Goal: Transaction & Acquisition: Purchase product/service

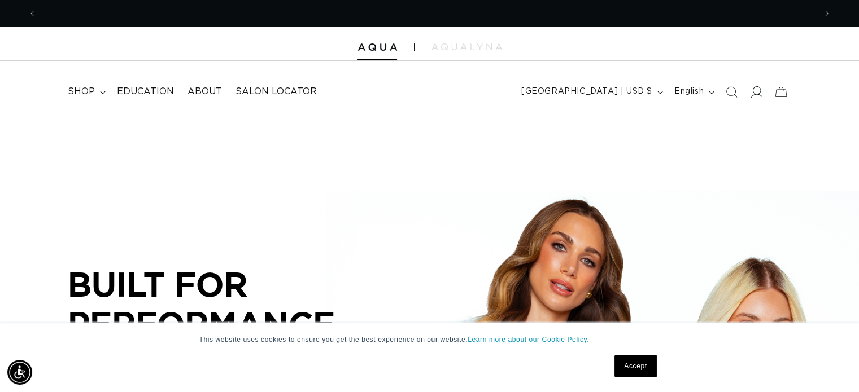
click at [750, 97] on icon at bounding box center [756, 92] width 12 height 12
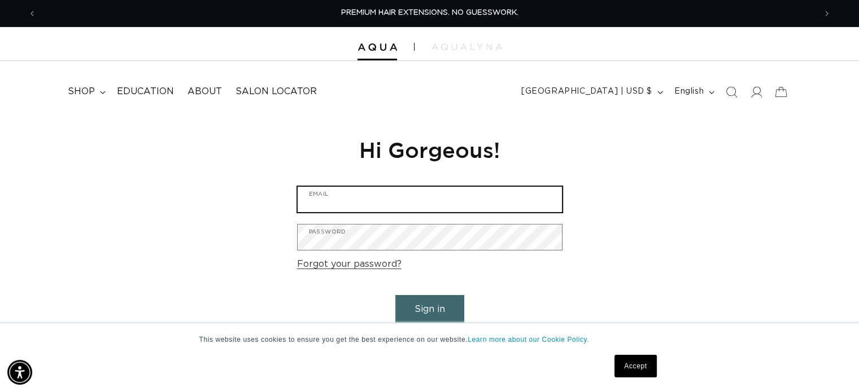
click at [359, 189] on input "Email" at bounding box center [429, 199] width 264 height 25
type input "indesalonandskincare@gmail.com"
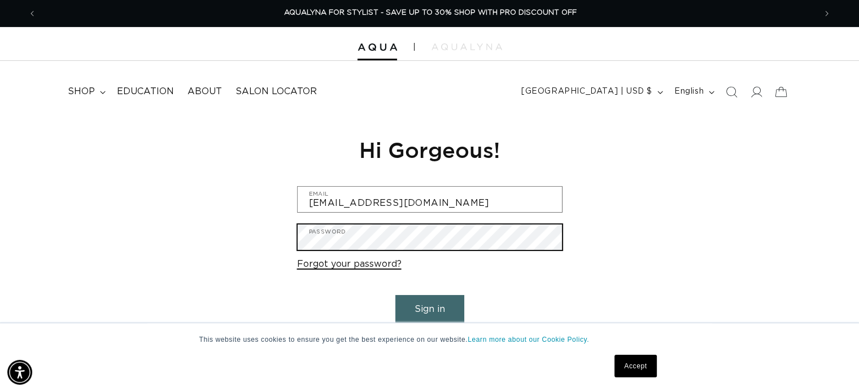
click at [395, 295] on button "Sign in" at bounding box center [429, 309] width 69 height 29
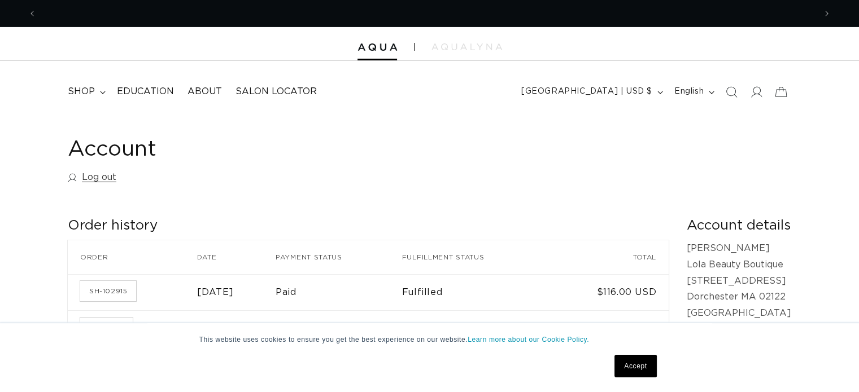
scroll to position [0, 778]
click at [98, 293] on link "SH-102915" at bounding box center [108, 291] width 56 height 20
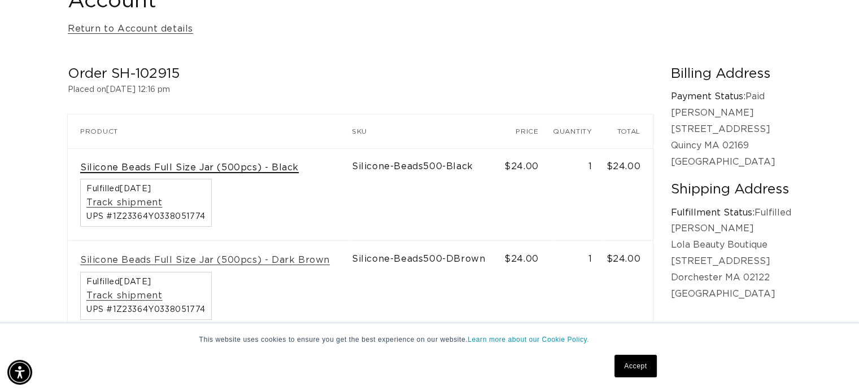
scroll to position [200, 0]
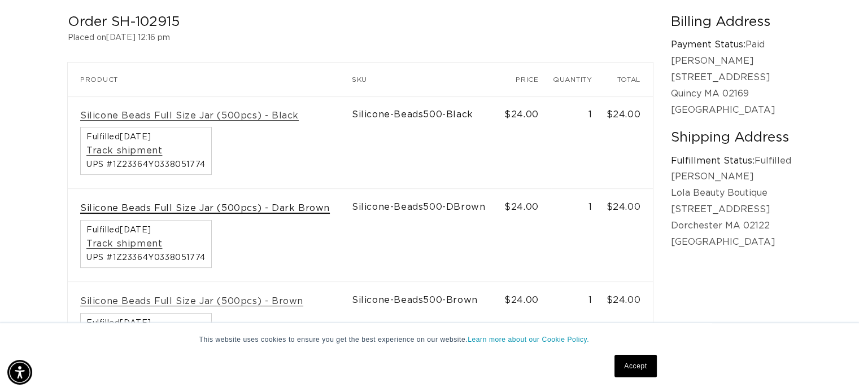
click at [170, 206] on link "Silicone Beads Full Size Jar (500pcs) - Dark Brown" at bounding box center [204, 209] width 249 height 12
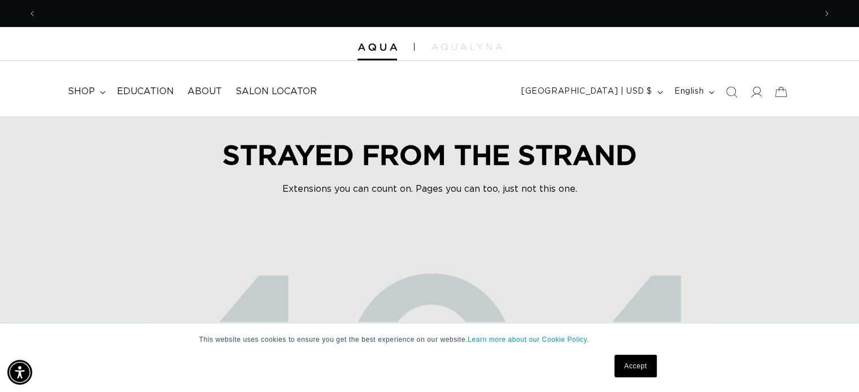
scroll to position [0, 778]
click at [95, 91] on summary "shop" at bounding box center [85, 91] width 49 height 25
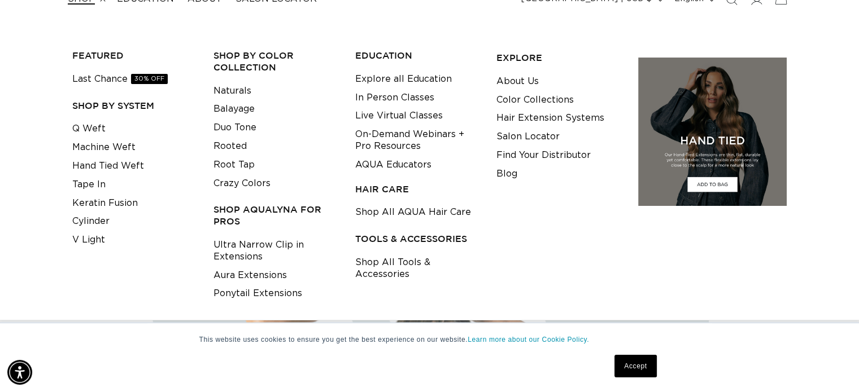
scroll to position [95, 0]
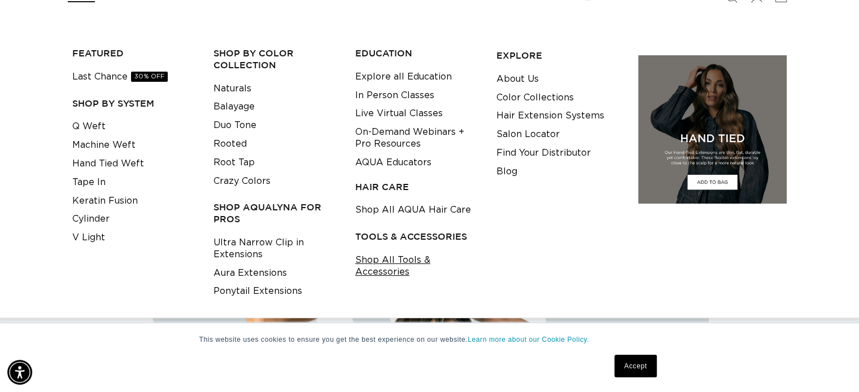
click at [377, 259] on link "Shop All Tools & Accessories" at bounding box center [417, 266] width 124 height 30
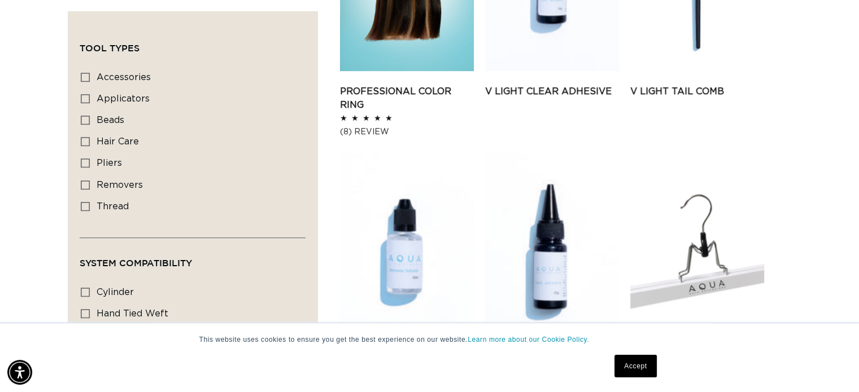
scroll to position [576, 0]
click at [98, 122] on span "beads" at bounding box center [111, 120] width 28 height 9
click at [90, 122] on input "beads beads (2 products)" at bounding box center [85, 120] width 9 height 9
checkbox input "true"
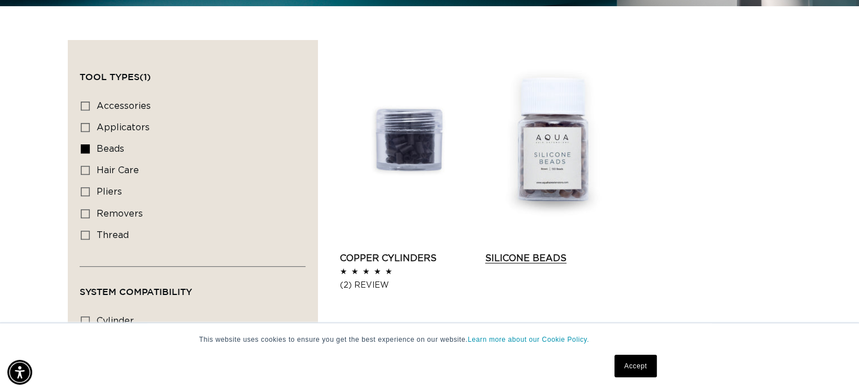
scroll to position [0, 778]
click at [540, 252] on link "Silicone Beads" at bounding box center [552, 259] width 134 height 14
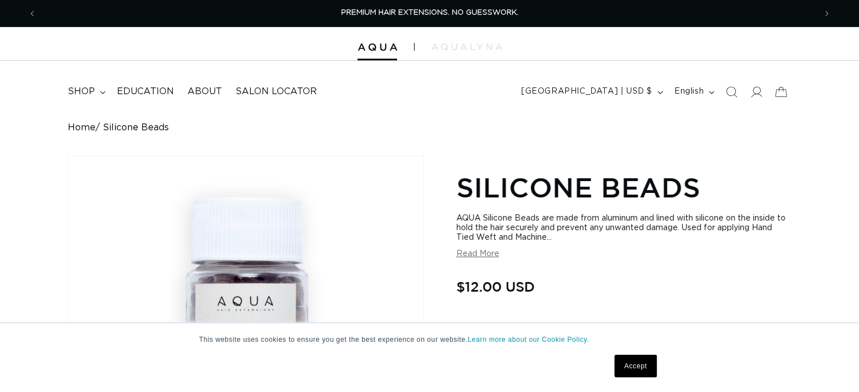
scroll to position [176, 0]
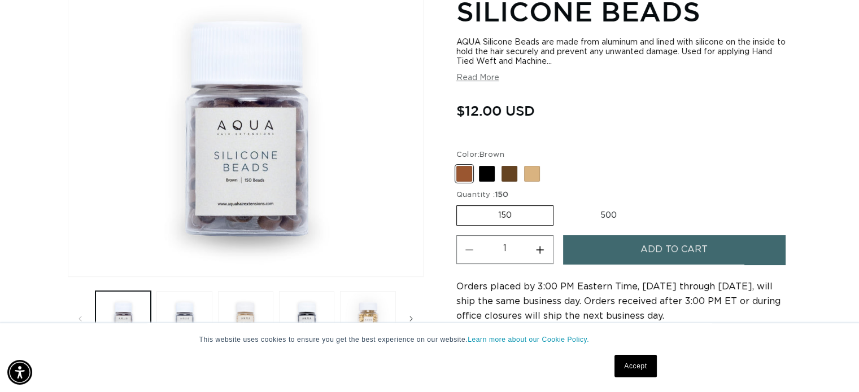
click at [640, 374] on link "Accept" at bounding box center [635, 366] width 42 height 23
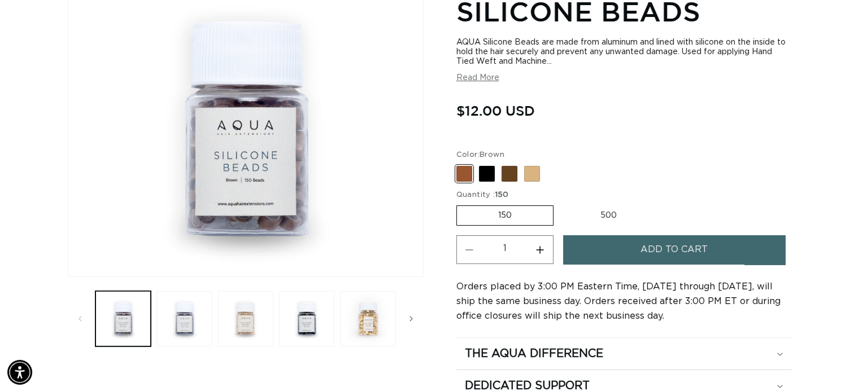
scroll to position [0, 778]
click at [505, 177] on span at bounding box center [509, 174] width 16 height 16
click at [459, 164] on input "Dark Brown Variant sold out or unavailable" at bounding box center [459, 164] width 1 height 1
radio input "true"
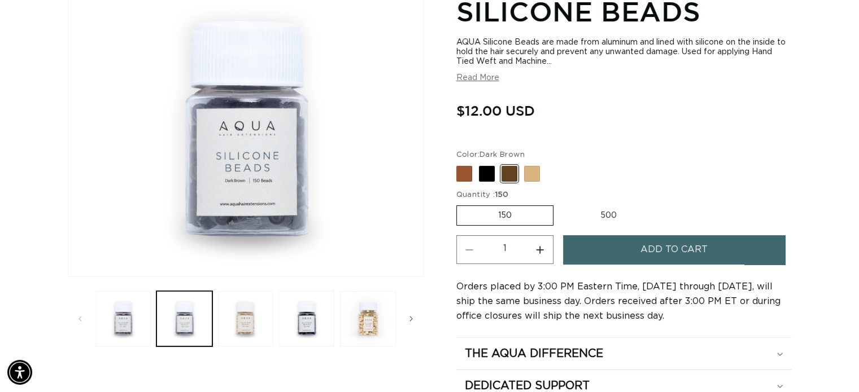
click at [608, 207] on label "500 Variant sold out or unavailable" at bounding box center [608, 215] width 99 height 19
click at [559, 204] on input "500 Variant sold out or unavailable" at bounding box center [559, 203] width 1 height 1
radio input "true"
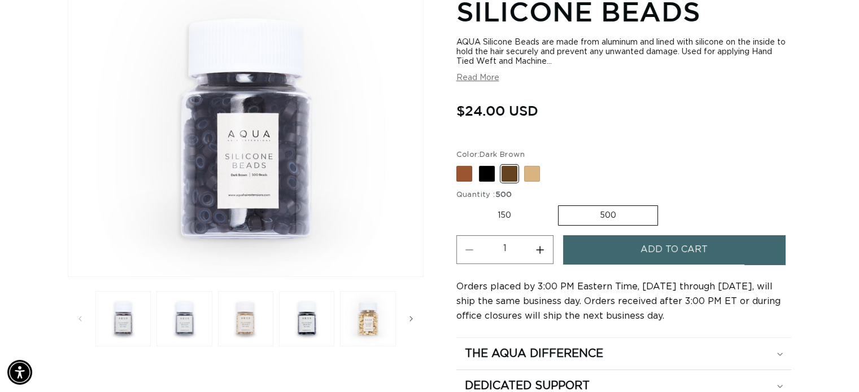
click at [638, 260] on button "Add to cart" at bounding box center [674, 249] width 222 height 29
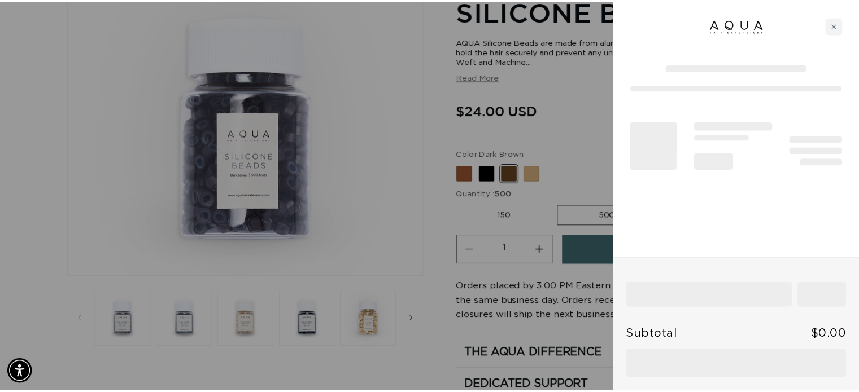
scroll to position [0, 787]
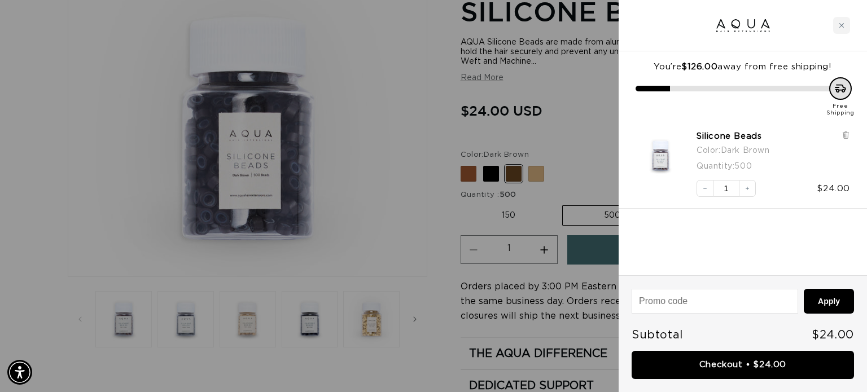
click at [540, 179] on div at bounding box center [433, 196] width 867 height 392
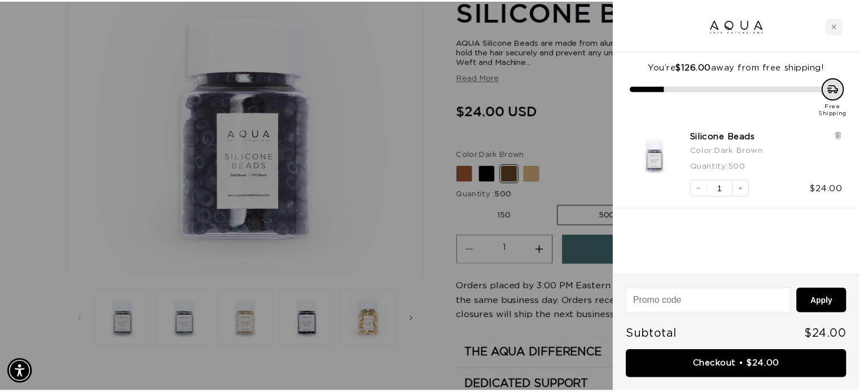
scroll to position [0, 778]
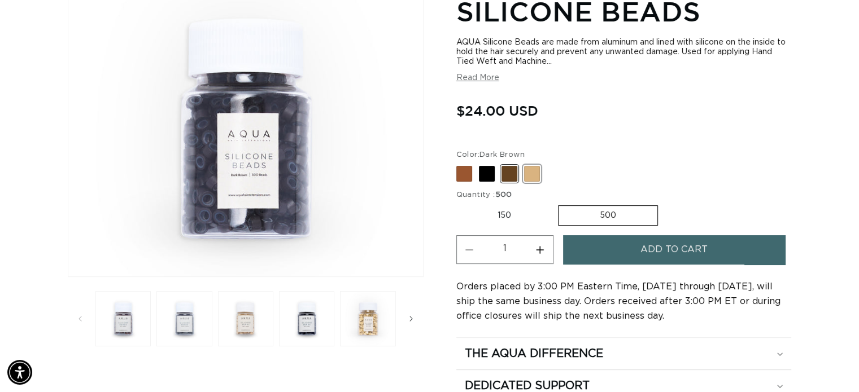
click at [535, 176] on span at bounding box center [532, 174] width 16 height 16
click at [459, 164] on input "Blonde Variant sold out or unavailable" at bounding box center [459, 164] width 1 height 1
radio input "true"
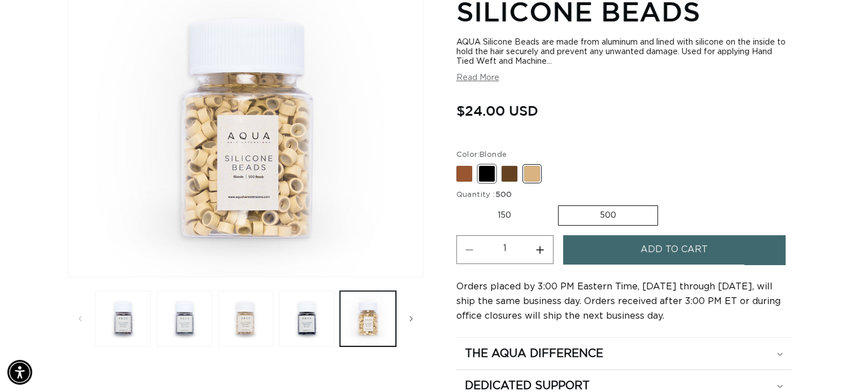
scroll to position [0, 1556]
click at [463, 173] on span at bounding box center [464, 174] width 16 height 16
click at [459, 164] on input "Brown Variant sold out or unavailable" at bounding box center [459, 164] width 1 height 1
radio input "true"
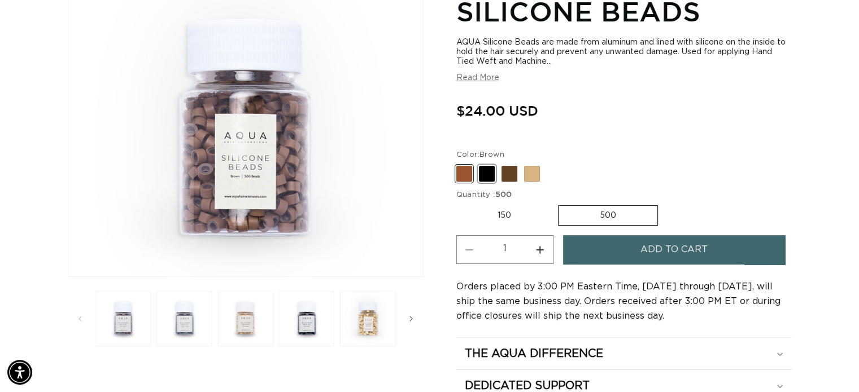
click at [484, 174] on span at bounding box center [487, 174] width 16 height 16
click at [459, 164] on input "Black Variant sold out or unavailable" at bounding box center [459, 164] width 1 height 1
radio input "true"
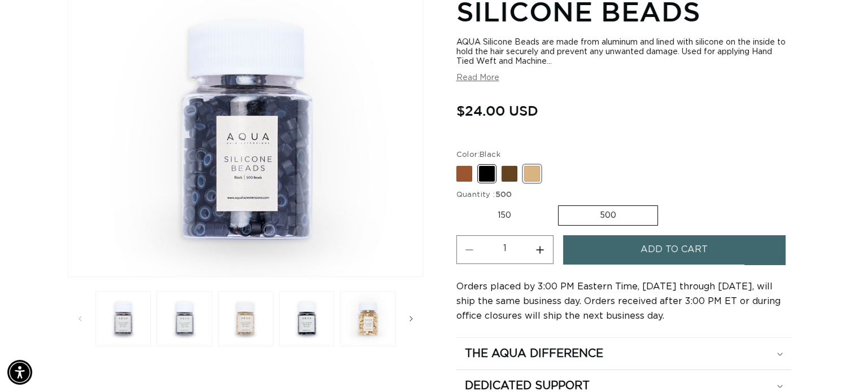
click at [533, 174] on span at bounding box center [532, 174] width 16 height 16
click at [459, 164] on input "Blonde Variant sold out or unavailable" at bounding box center [459, 164] width 1 height 1
radio input "true"
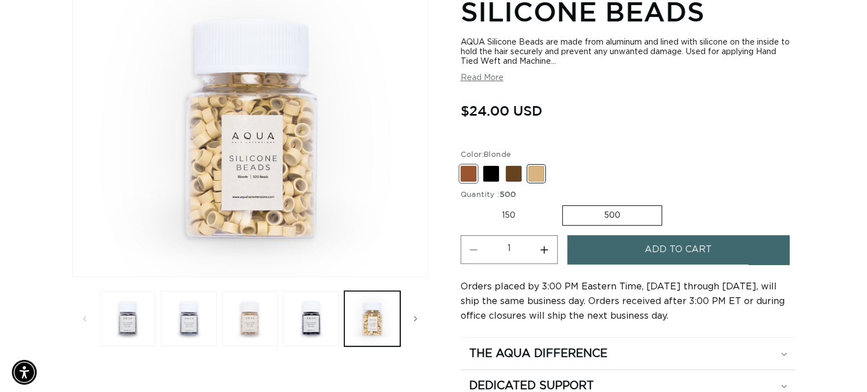
scroll to position [0, 778]
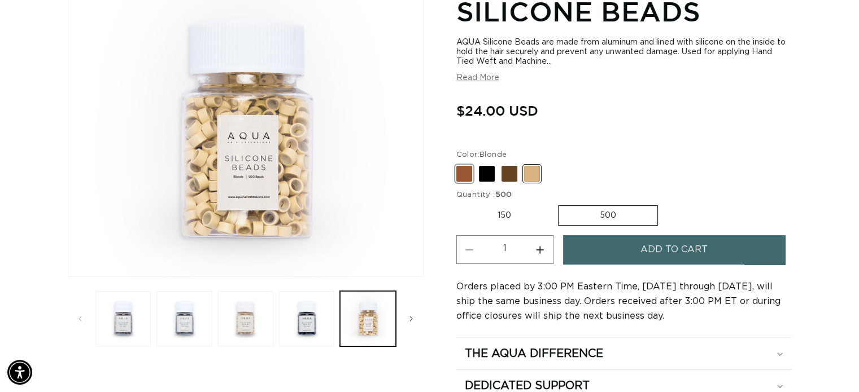
click at [463, 174] on span at bounding box center [464, 174] width 16 height 16
click at [459, 164] on input "Brown Variant sold out or unavailable" at bounding box center [459, 164] width 1 height 1
radio input "true"
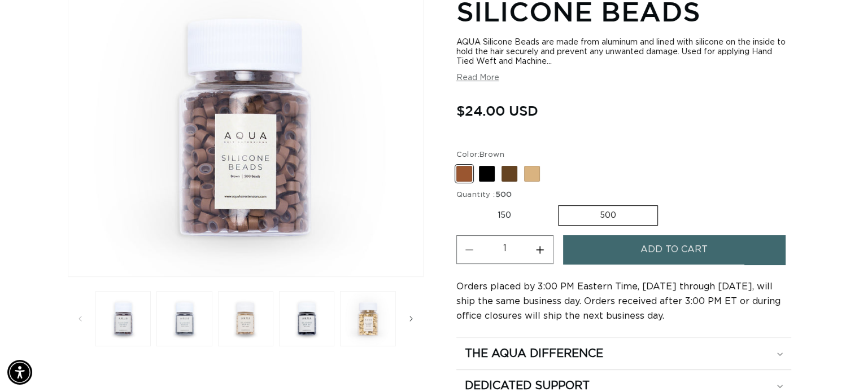
click at [641, 244] on span "Add to cart" at bounding box center [673, 249] width 67 height 29
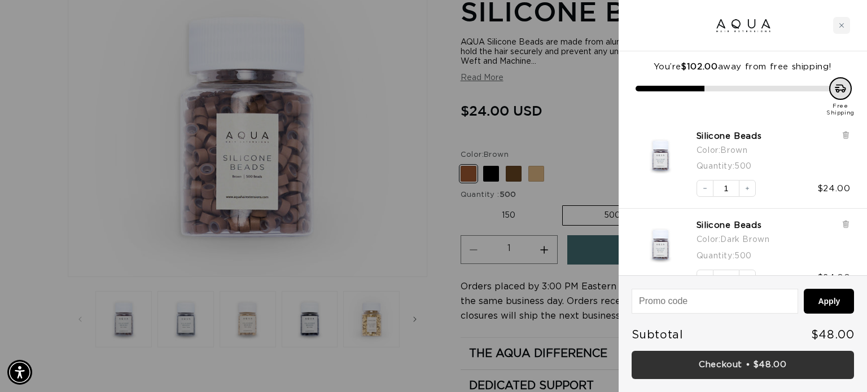
scroll to position [0, 787]
click at [735, 368] on link "Checkout • $48.00" at bounding box center [743, 365] width 222 height 29
